Goal: Task Accomplishment & Management: Complete application form

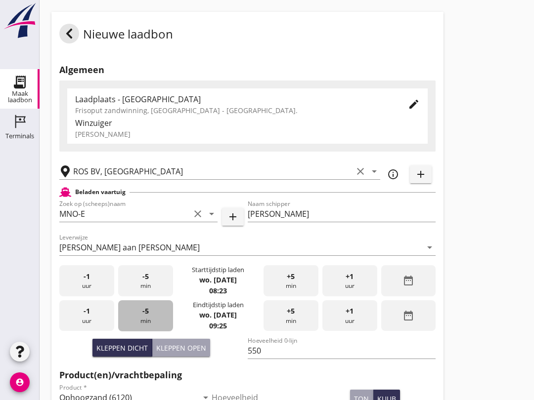
click at [156, 300] on div "-5 min" at bounding box center [145, 315] width 55 height 31
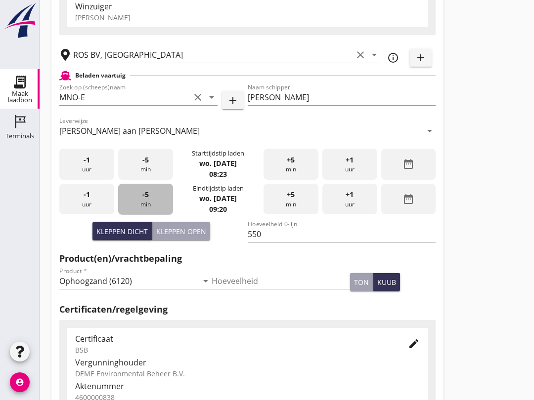
click at [156, 209] on div "-5 min" at bounding box center [145, 199] width 55 height 31
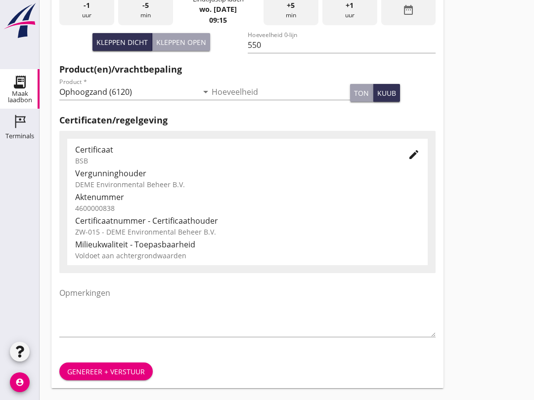
scroll to position [314, 0]
click at [115, 371] on div "Genereer + verstuur" at bounding box center [106, 372] width 78 height 10
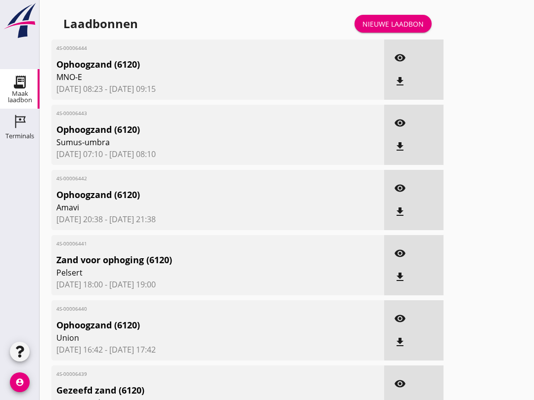
click at [382, 33] on link "Nieuwe laadbon" at bounding box center [392, 24] width 77 height 18
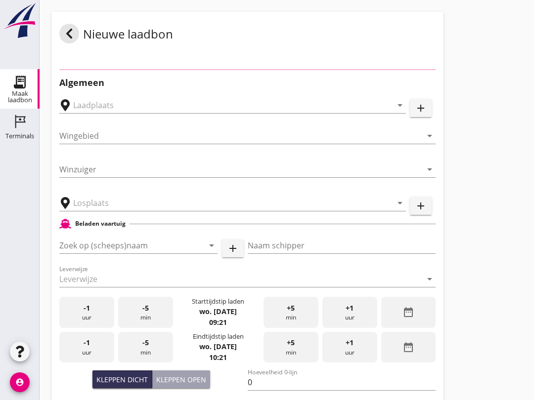
click at [388, 26] on div "Nieuwe laadbon" at bounding box center [247, 33] width 392 height 43
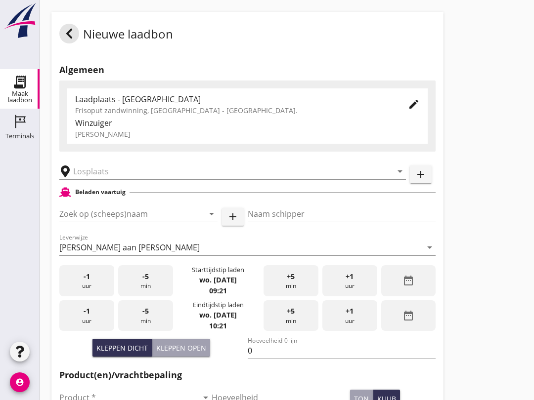
click at [102, 220] on input "Zoek op (scheeps)naam" at bounding box center [124, 214] width 130 height 16
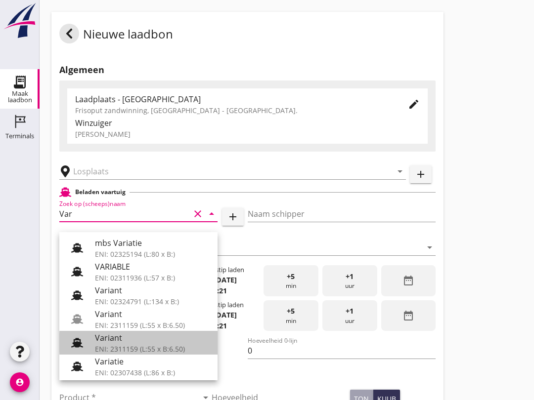
click at [142, 342] on div "Variant" at bounding box center [152, 338] width 115 height 12
type input "Variant"
type input "[PERSON_NAME]"
type input "337"
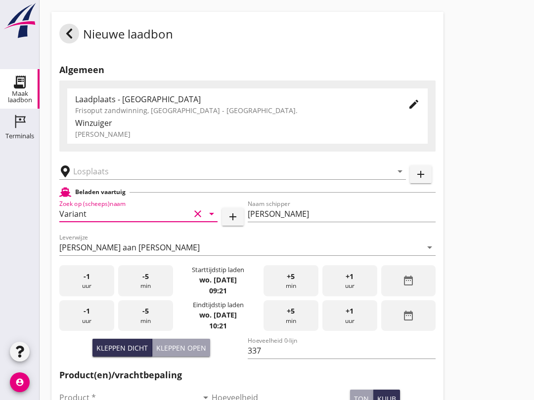
click at [124, 179] on input "text" at bounding box center [225, 172] width 305 height 16
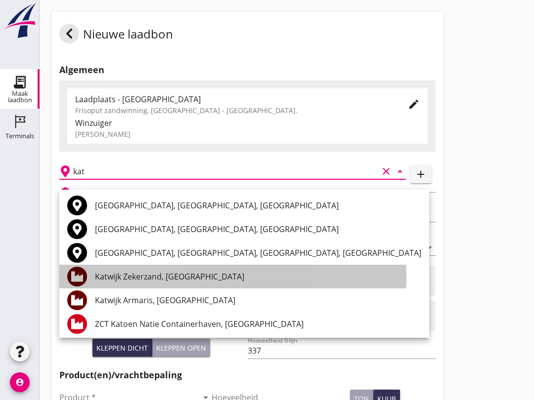
click at [198, 276] on div "Katwijk Zekerzand, [GEOGRAPHIC_DATA]" at bounding box center [258, 277] width 326 height 12
type input "Katwijk Zekerzand, [GEOGRAPHIC_DATA]"
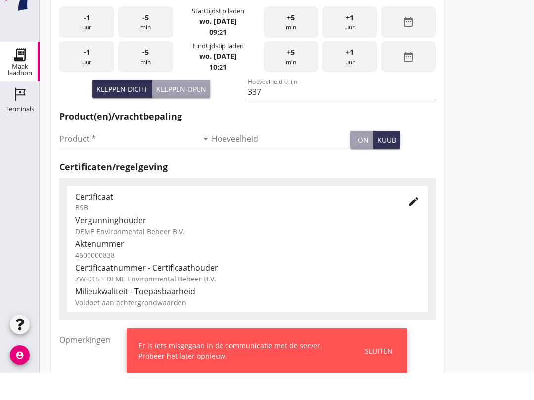
scroll to position [237, 0]
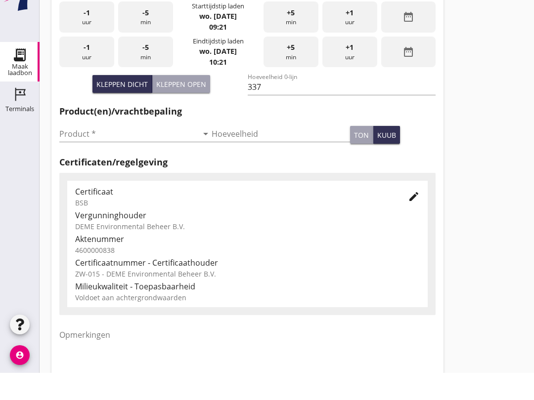
click at [128, 153] on input "Product *" at bounding box center [128, 161] width 138 height 16
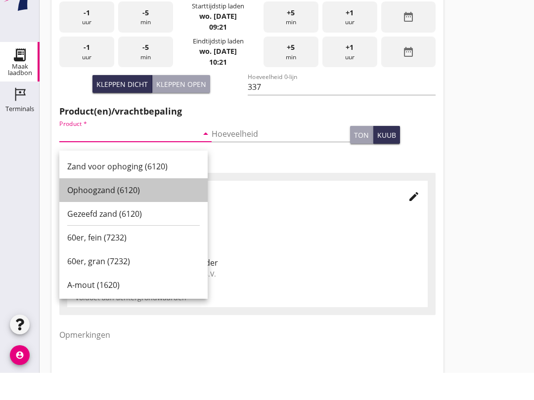
click at [145, 211] on div "Ophoogzand (6120)" at bounding box center [133, 217] width 132 height 12
type input "Ophoogzand (6120)"
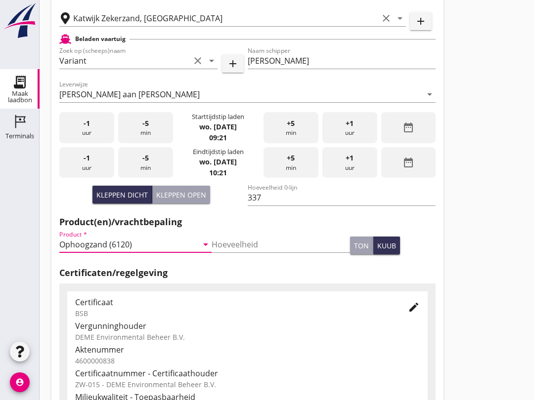
scroll to position [137, 0]
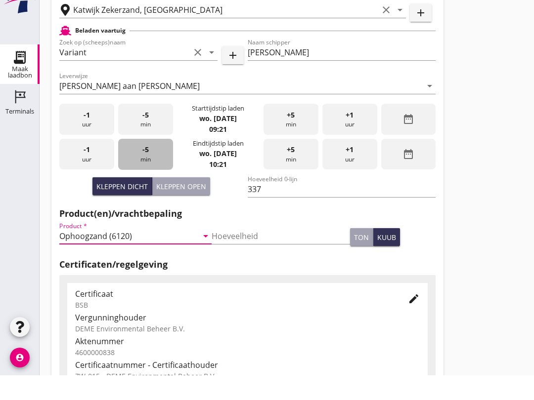
click at [152, 166] on div "-5 min" at bounding box center [145, 179] width 55 height 31
click at [150, 176] on div "-5 min" at bounding box center [145, 179] width 55 height 31
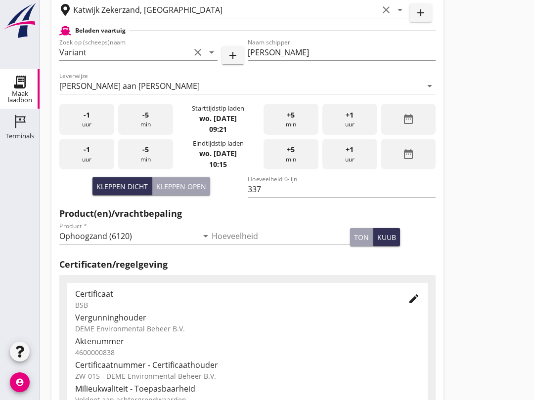
click at [147, 168] on div "-5 min" at bounding box center [145, 154] width 55 height 31
click at [146, 155] on span "-5" at bounding box center [145, 149] width 6 height 11
click at [148, 164] on div "-5 min" at bounding box center [145, 154] width 55 height 31
click at [149, 162] on div "-5 min" at bounding box center [145, 154] width 55 height 31
click at [150, 165] on div "-5 min" at bounding box center [145, 154] width 55 height 31
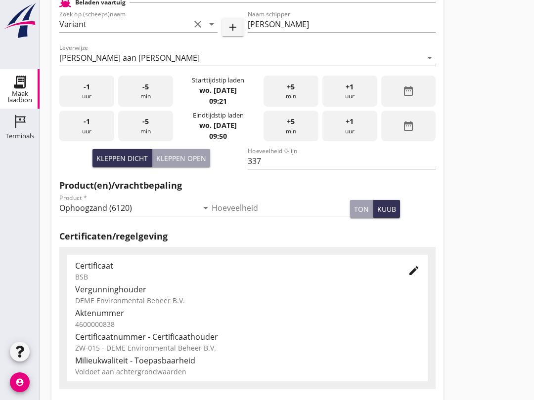
scroll to position [314, 0]
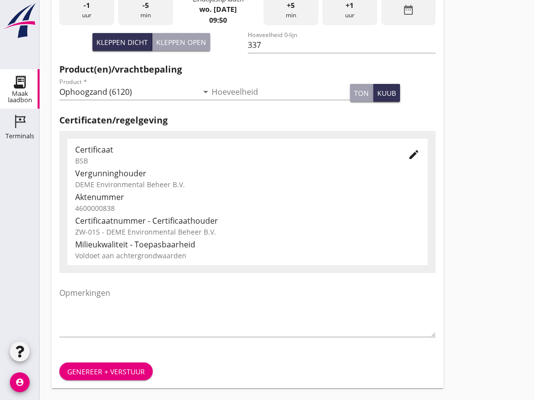
click at [124, 364] on button "Genereer + verstuur" at bounding box center [105, 372] width 93 height 18
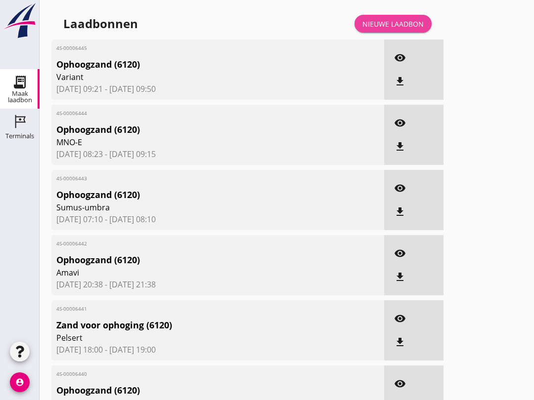
click at [386, 29] on div "Nieuwe laadbon" at bounding box center [392, 24] width 61 height 10
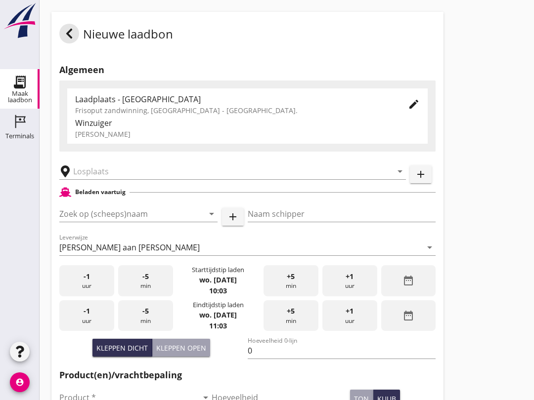
click at [80, 222] on input "Zoek op (scheeps)naam" at bounding box center [124, 214] width 130 height 16
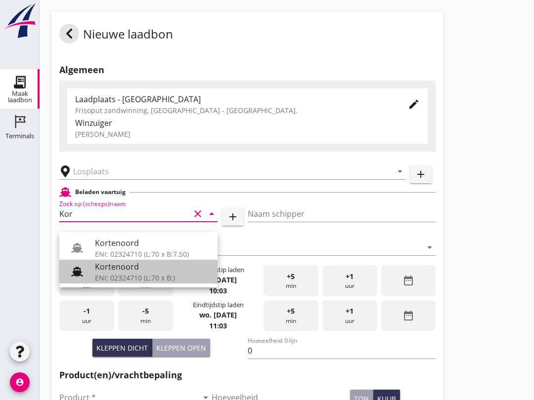
click at [133, 272] on div "Kortenoord" at bounding box center [152, 267] width 115 height 12
type input "Kortenoord"
type input "[PERSON_NAME]/[PERSON_NAME]"
type input "621"
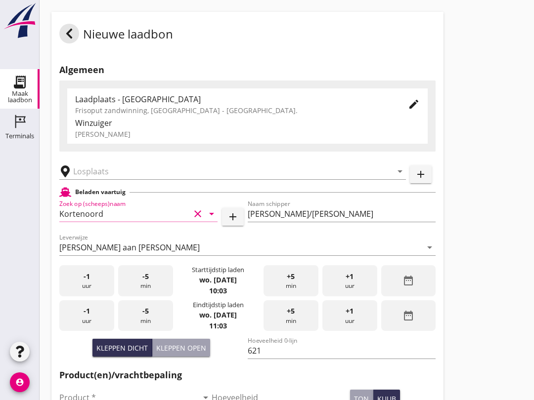
click at [127, 179] on input "text" at bounding box center [225, 172] width 305 height 16
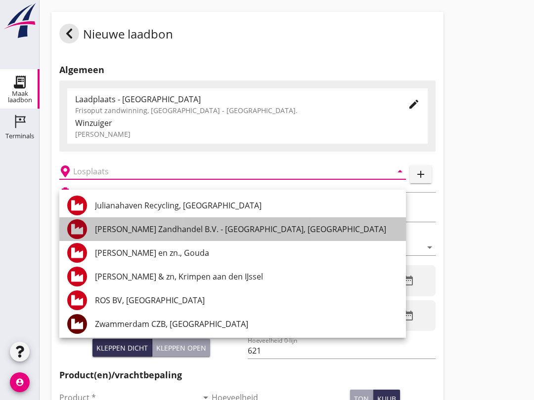
click at [236, 235] on div "[PERSON_NAME] Zandhandel B.V. - [GEOGRAPHIC_DATA], [GEOGRAPHIC_DATA]" at bounding box center [246, 229] width 303 height 24
type input "[PERSON_NAME] Zandhandel B.V. - [GEOGRAPHIC_DATA], [GEOGRAPHIC_DATA]"
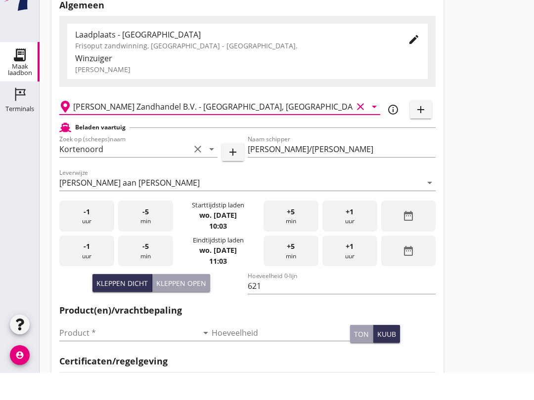
scroll to position [38, 0]
click at [178, 305] on div "Kleppen open" at bounding box center [181, 310] width 50 height 10
type input "518"
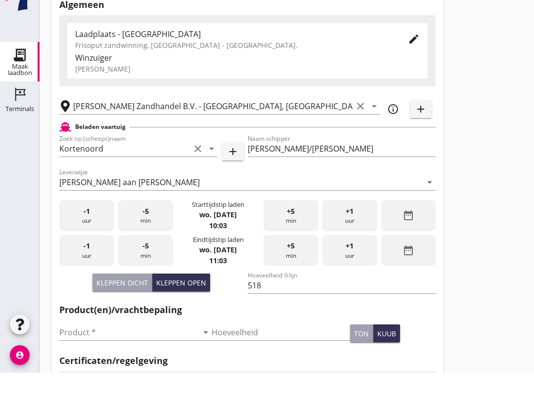
scroll to position [65, 0]
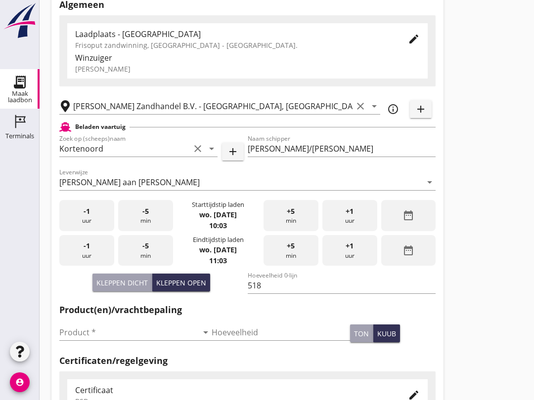
click at [133, 340] on input "Product *" at bounding box center [128, 333] width 138 height 16
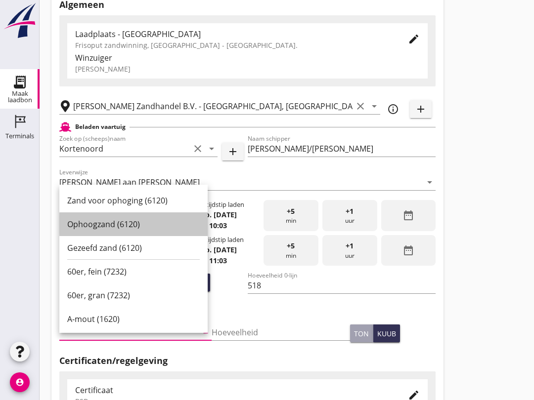
click at [144, 231] on div "Ophoogzand (6120)" at bounding box center [133, 224] width 132 height 24
type input "Ophoogzand (6120)"
